Goal: Find specific page/section: Find specific page/section

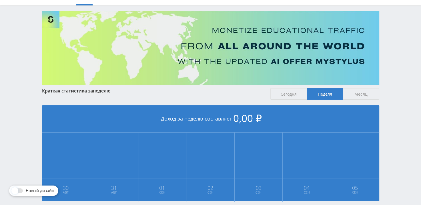
scroll to position [20, 0]
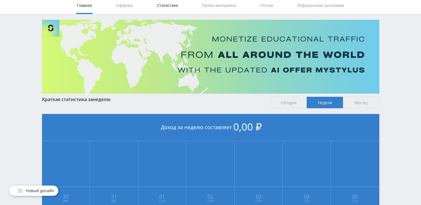
click at [177, 4] on link "Статистика" at bounding box center [167, 5] width 22 height 17
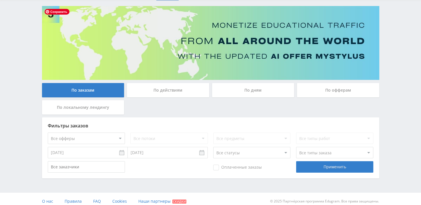
scroll to position [39, 0]
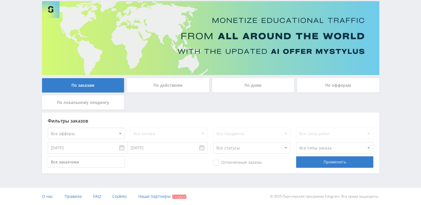
click at [344, 88] on div "По офферам" at bounding box center [338, 85] width 82 height 14
click at [0, 0] on input "По офферам" at bounding box center [0, 0] width 0 height 0
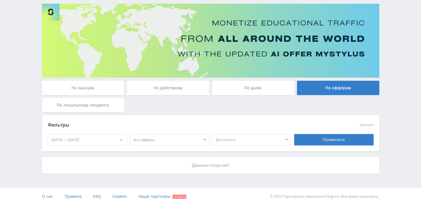
click at [256, 87] on div "По дням" at bounding box center [253, 88] width 82 height 14
click at [0, 0] on input "По дням" at bounding box center [0, 0] width 0 height 0
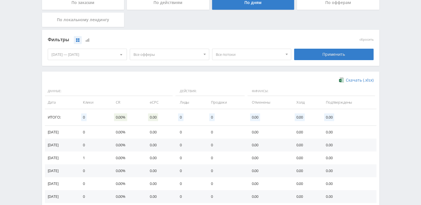
scroll to position [125, 0]
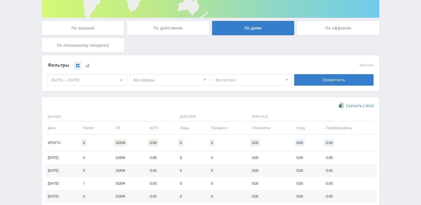
click at [355, 31] on div "По офферам" at bounding box center [338, 28] width 82 height 14
click at [0, 0] on input "По офферам" at bounding box center [0, 0] width 0 height 0
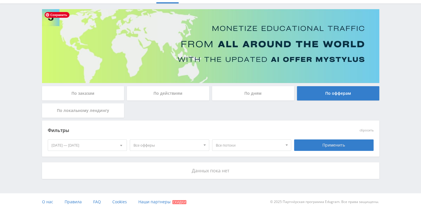
scroll to position [36, 0]
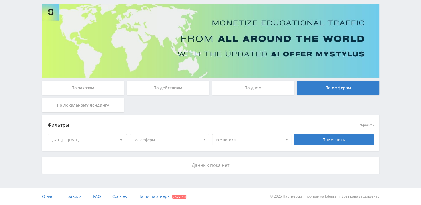
click at [257, 87] on div "По дням" at bounding box center [253, 88] width 82 height 14
click at [0, 0] on input "По дням" at bounding box center [0, 0] width 0 height 0
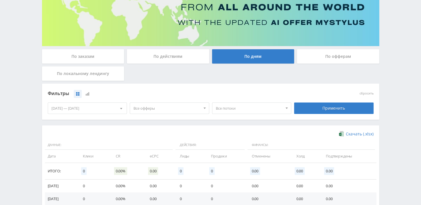
scroll to position [67, 0]
click at [343, 55] on div "По офферам" at bounding box center [338, 56] width 82 height 14
click at [0, 0] on input "По офферам" at bounding box center [0, 0] width 0 height 0
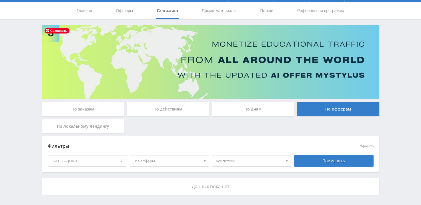
scroll to position [0, 0]
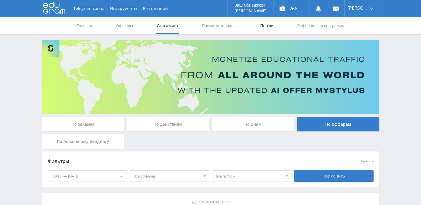
click at [266, 26] on link "Потоки" at bounding box center [267, 25] width 14 height 17
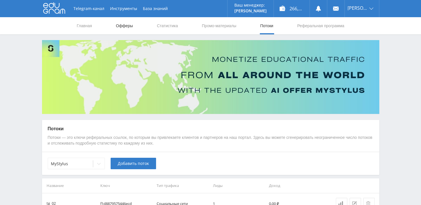
click at [128, 25] on link "Офферы" at bounding box center [124, 25] width 18 height 17
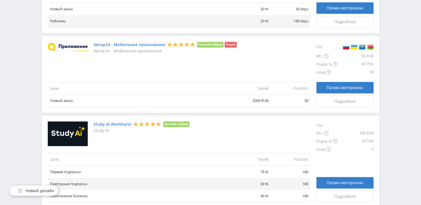
scroll to position [658, 0]
